Goal: Task Accomplishment & Management: Complete application form

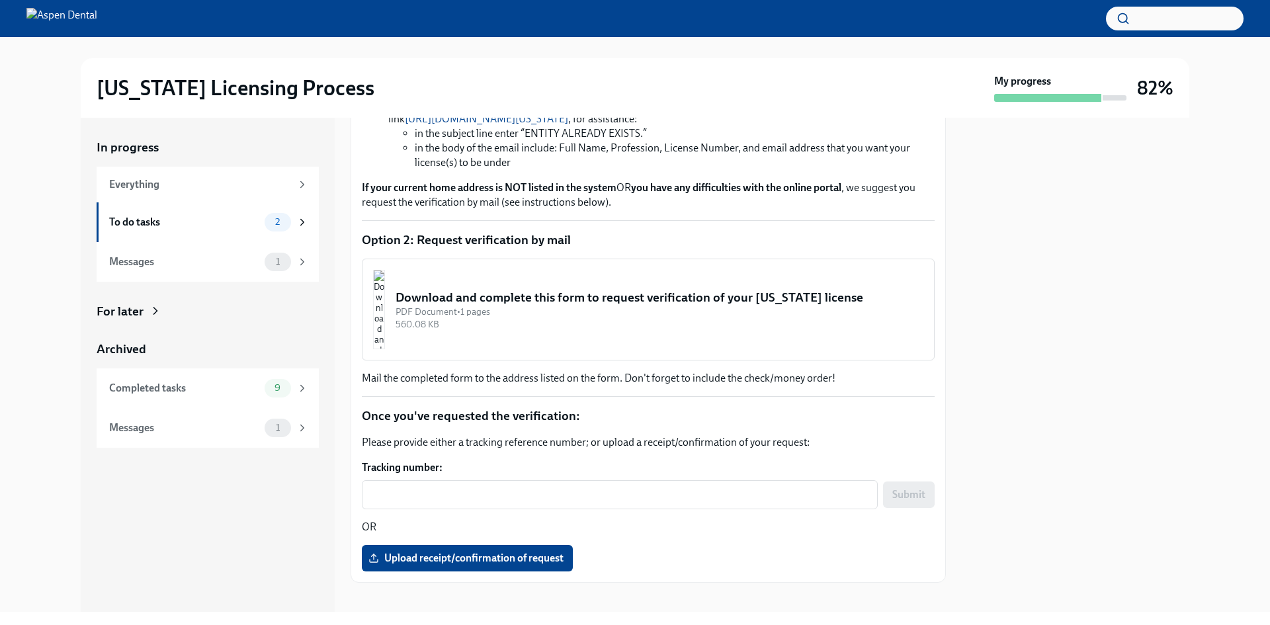
scroll to position [495, 0]
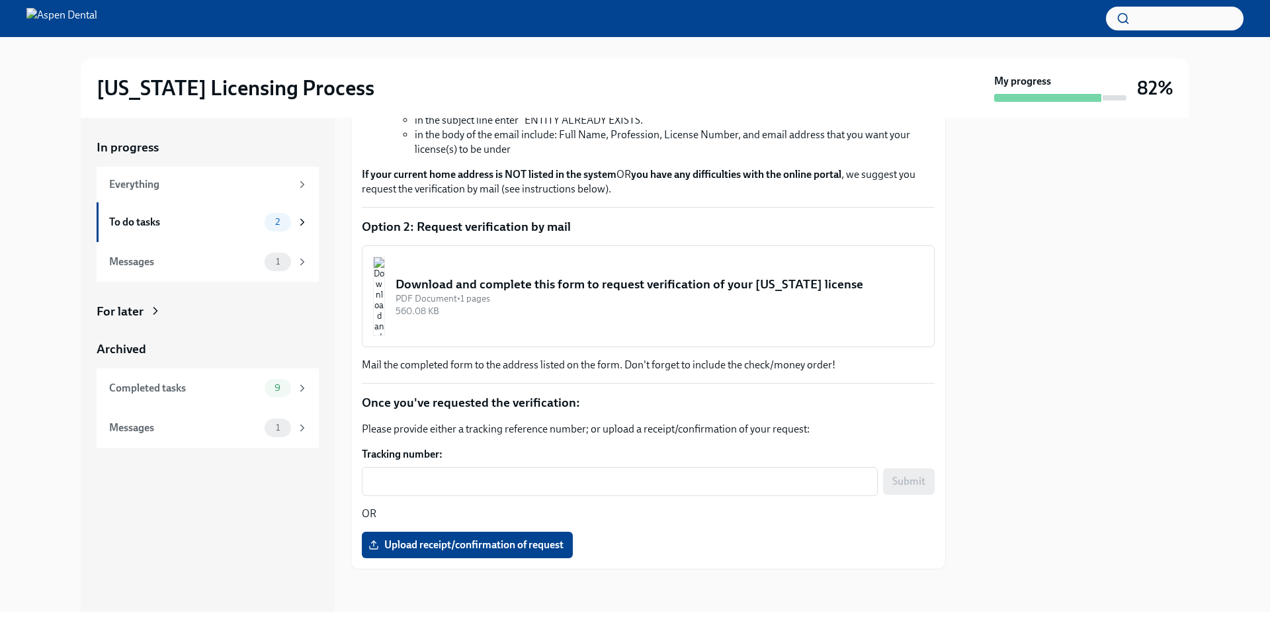
click at [385, 286] on img "button" at bounding box center [379, 296] width 12 height 79
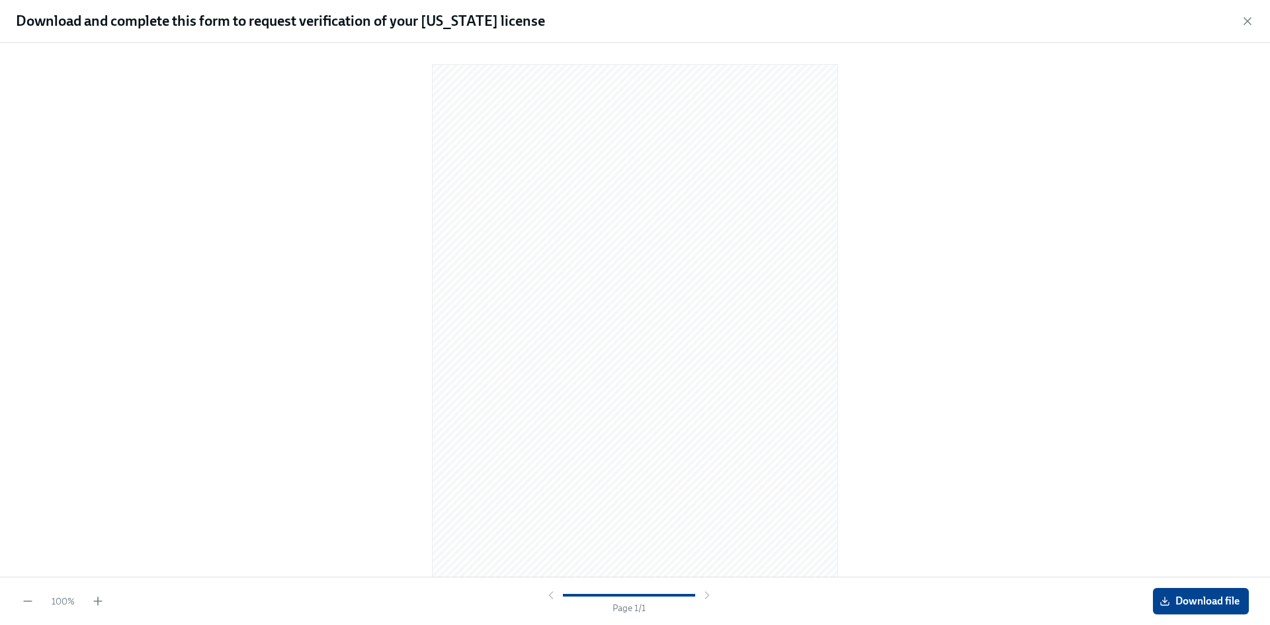
scroll to position [13, 0]
drag, startPoint x: 459, startPoint y: 42, endPoint x: 1203, endPoint y: 598, distance: 928.5
click at [1203, 598] on span "Download file" at bounding box center [1200, 601] width 77 height 13
click at [1249, 19] on icon "button" at bounding box center [1247, 21] width 13 height 13
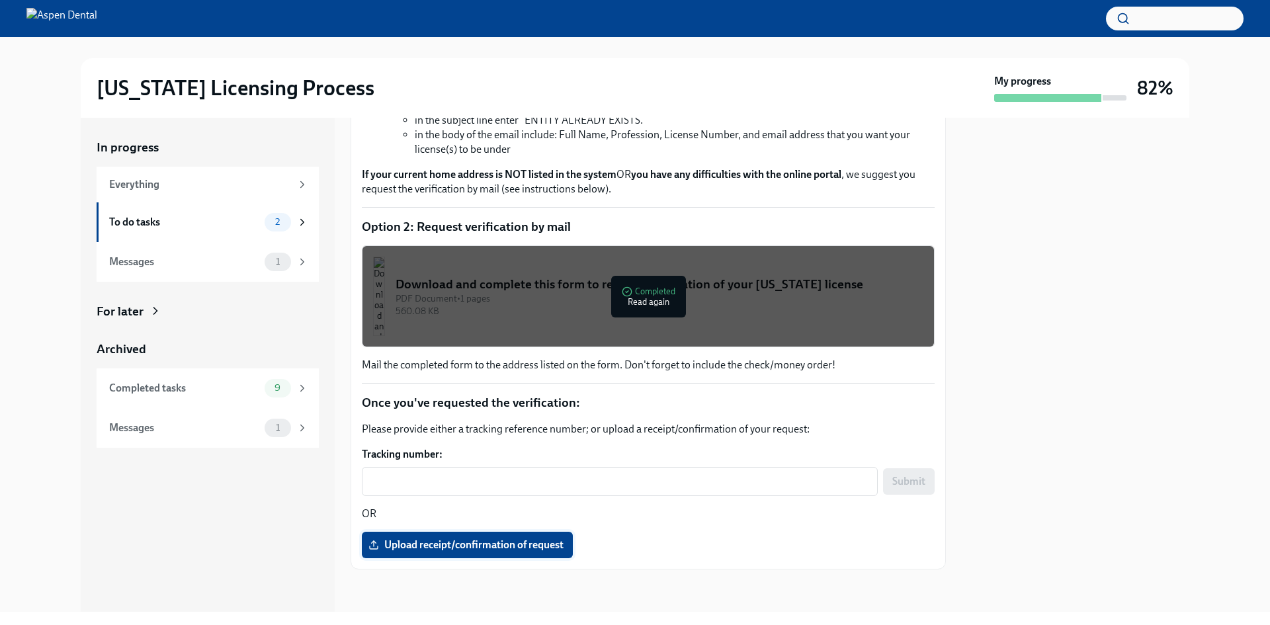
click at [467, 542] on span "Upload receipt/confirmation of request" at bounding box center [467, 544] width 192 height 13
click at [0, 0] on input "Upload receipt/confirmation of request" at bounding box center [0, 0] width 0 height 0
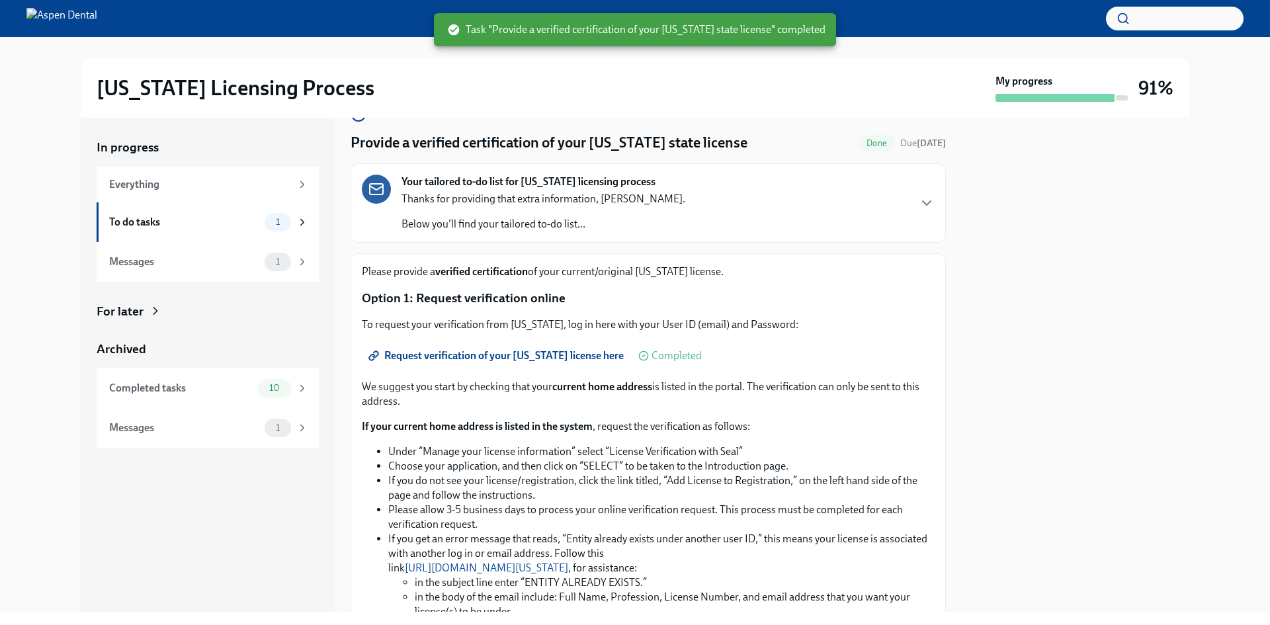
scroll to position [32, 0]
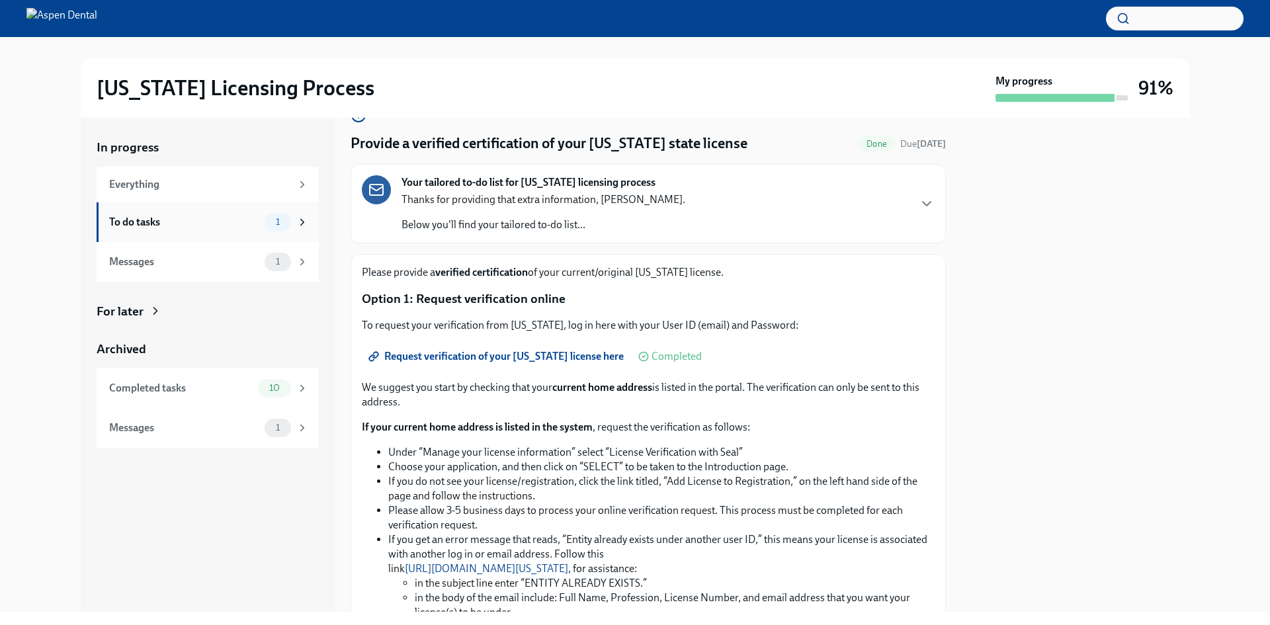
click at [265, 227] on div "1" at bounding box center [287, 222] width 44 height 19
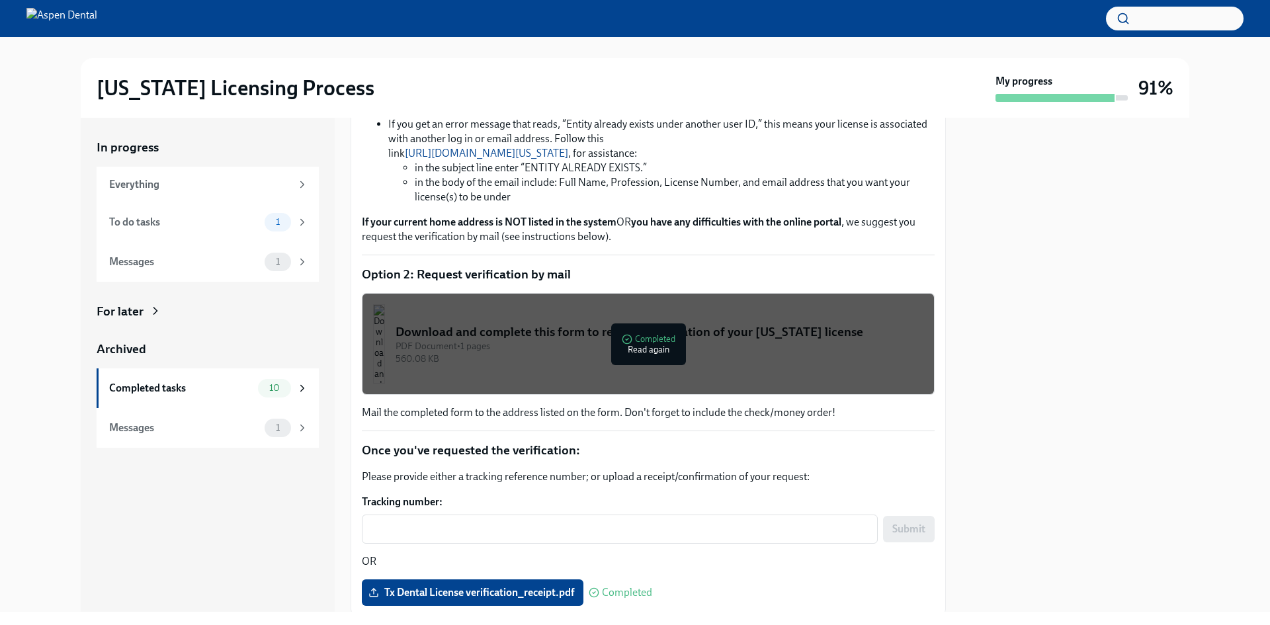
scroll to position [463, 0]
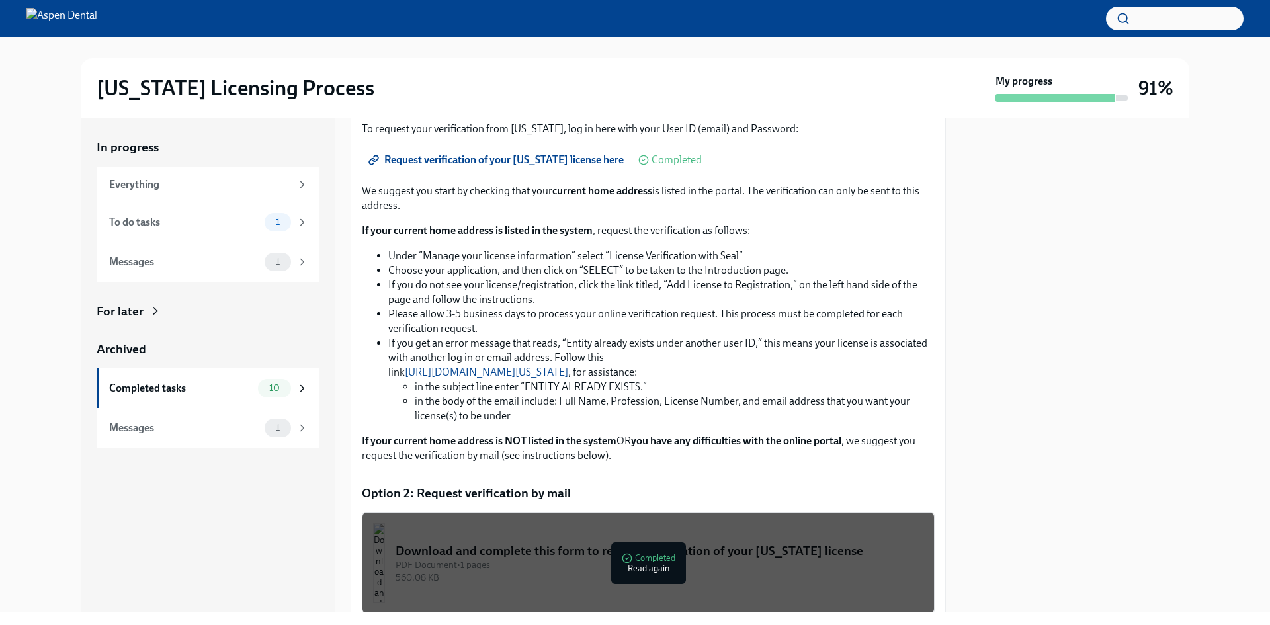
scroll to position [397, 0]
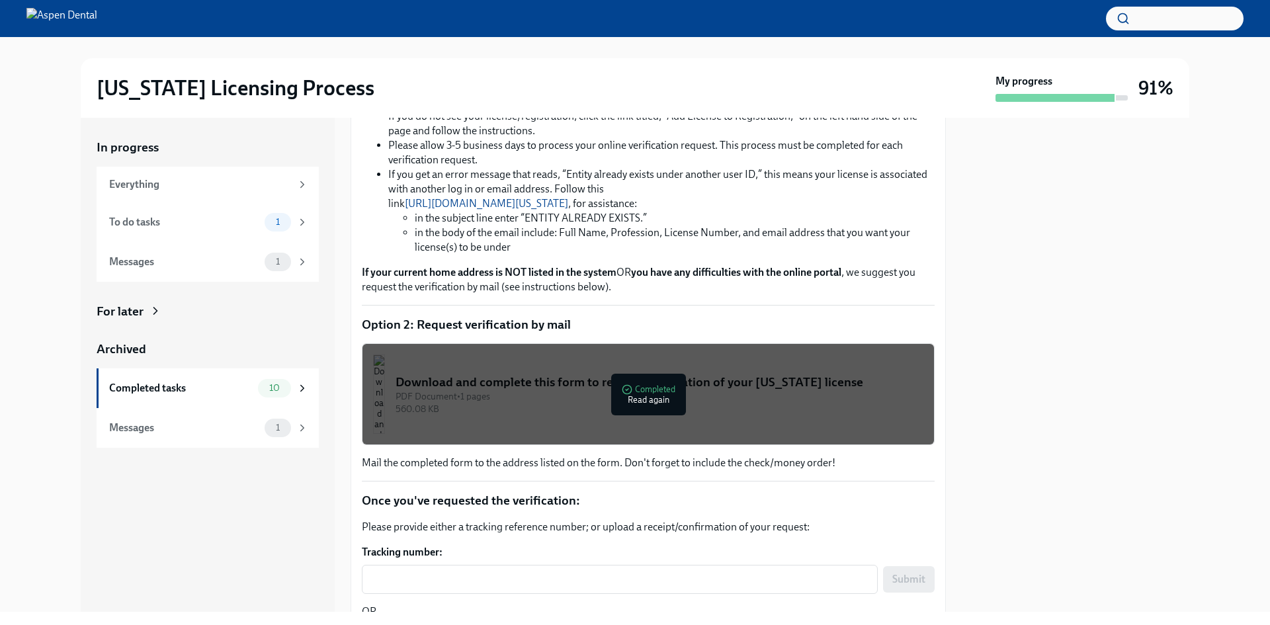
click at [650, 400] on div "PDF Document • 1 pages" at bounding box center [659, 396] width 528 height 13
